Goal: Information Seeking & Learning: Learn about a topic

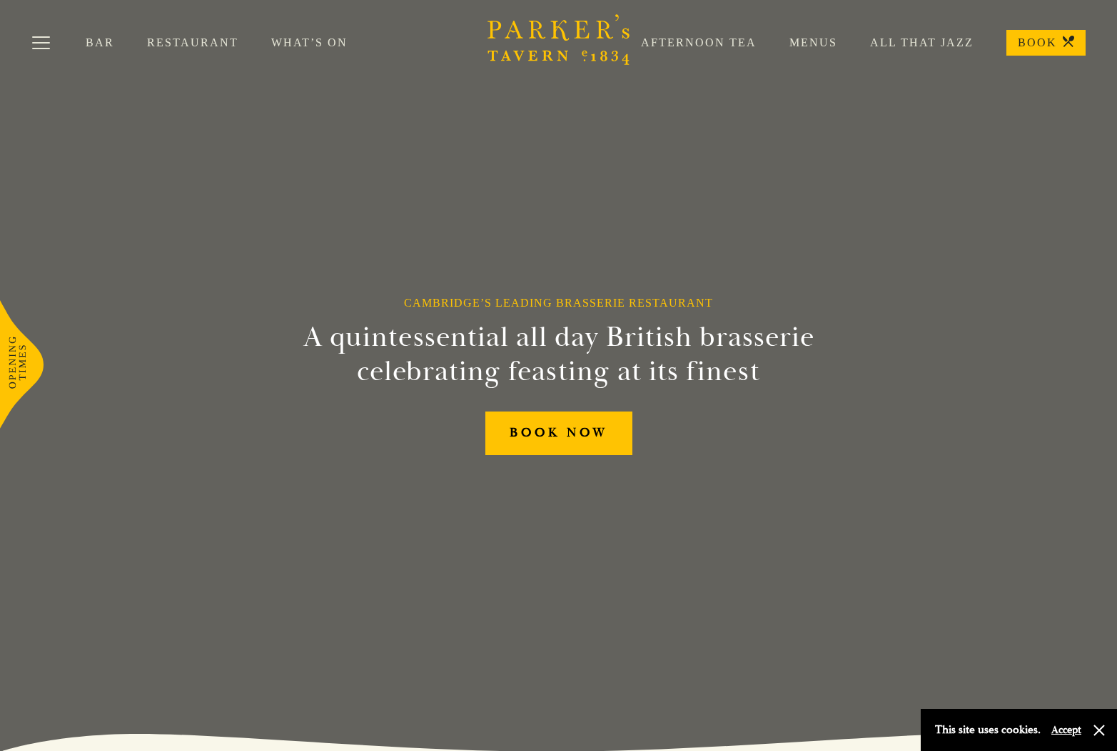
click at [809, 39] on link "Menus" at bounding box center [796, 43] width 81 height 14
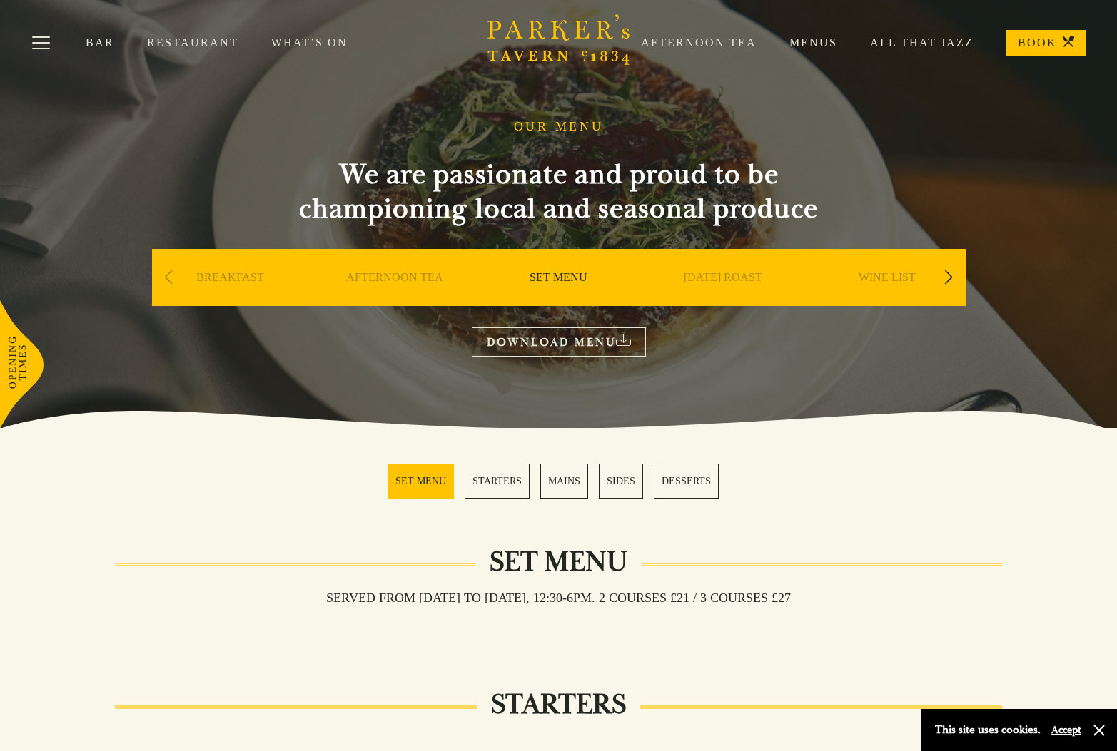
click at [442, 482] on link "SET MENU" at bounding box center [421, 481] width 66 height 35
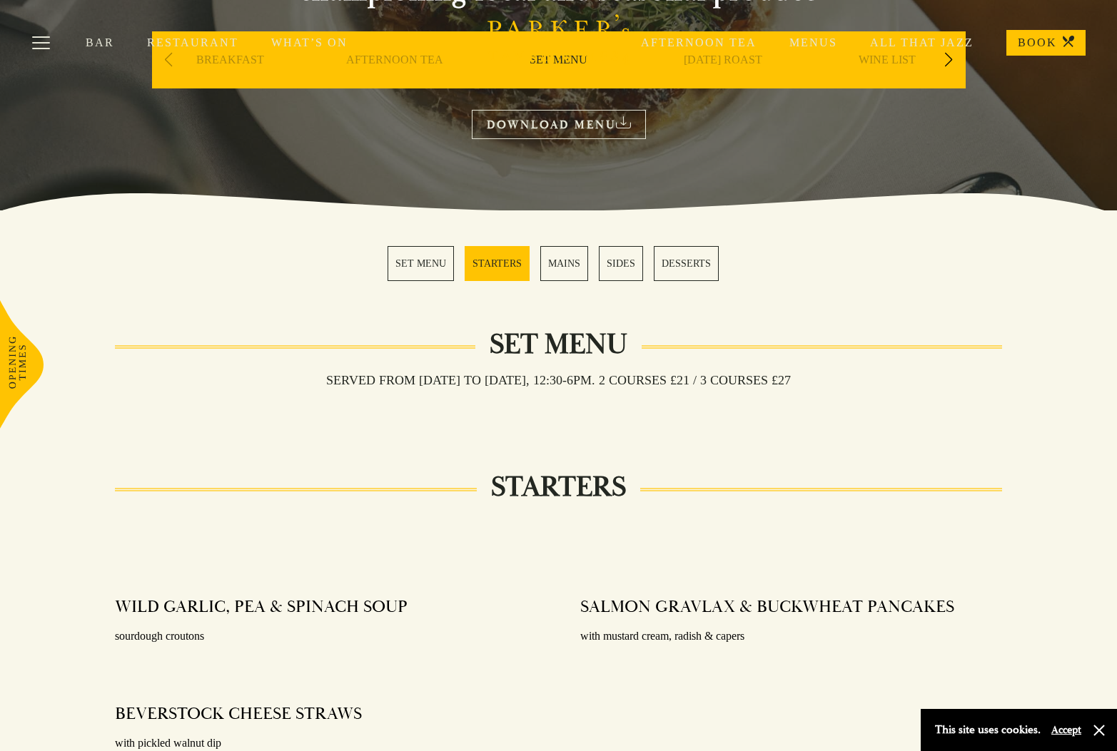
scroll to position [216, 0]
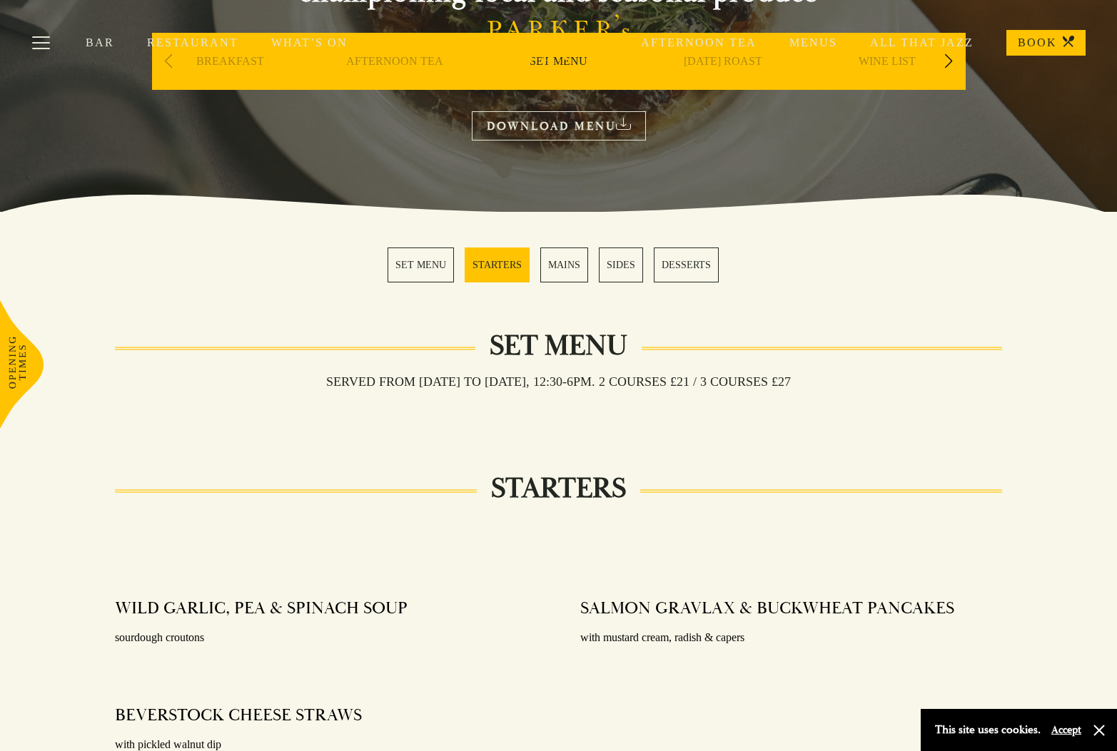
click at [564, 265] on link "MAINS" at bounding box center [564, 265] width 48 height 35
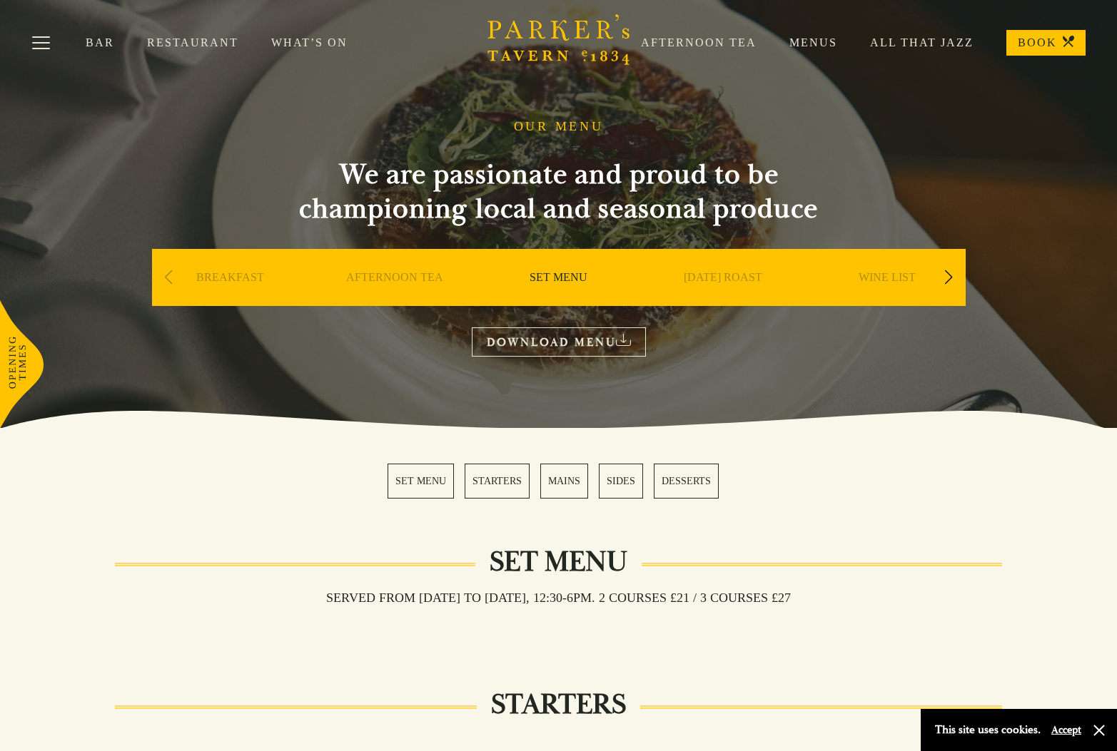
click at [558, 482] on link "MAINS" at bounding box center [564, 481] width 48 height 35
click at [815, 39] on link "Menus" at bounding box center [796, 43] width 81 height 14
click at [560, 483] on link "MAINS" at bounding box center [564, 481] width 48 height 35
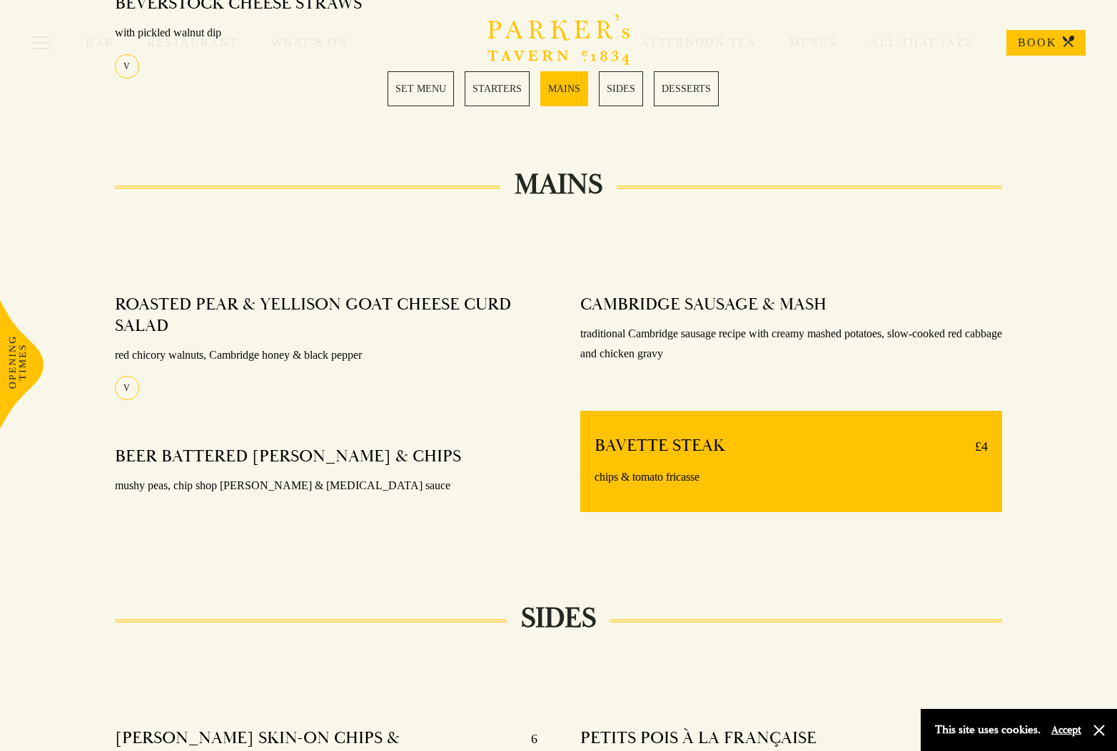
scroll to position [1112, 0]
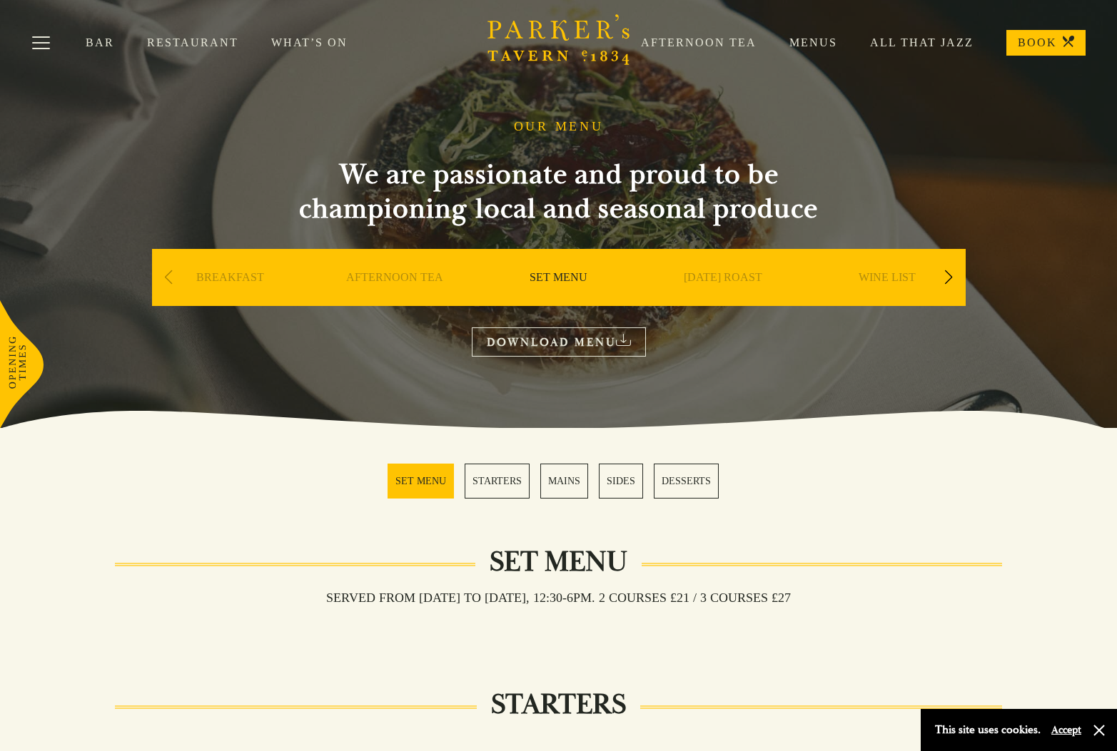
click at [565, 480] on link "MAINS" at bounding box center [564, 481] width 48 height 35
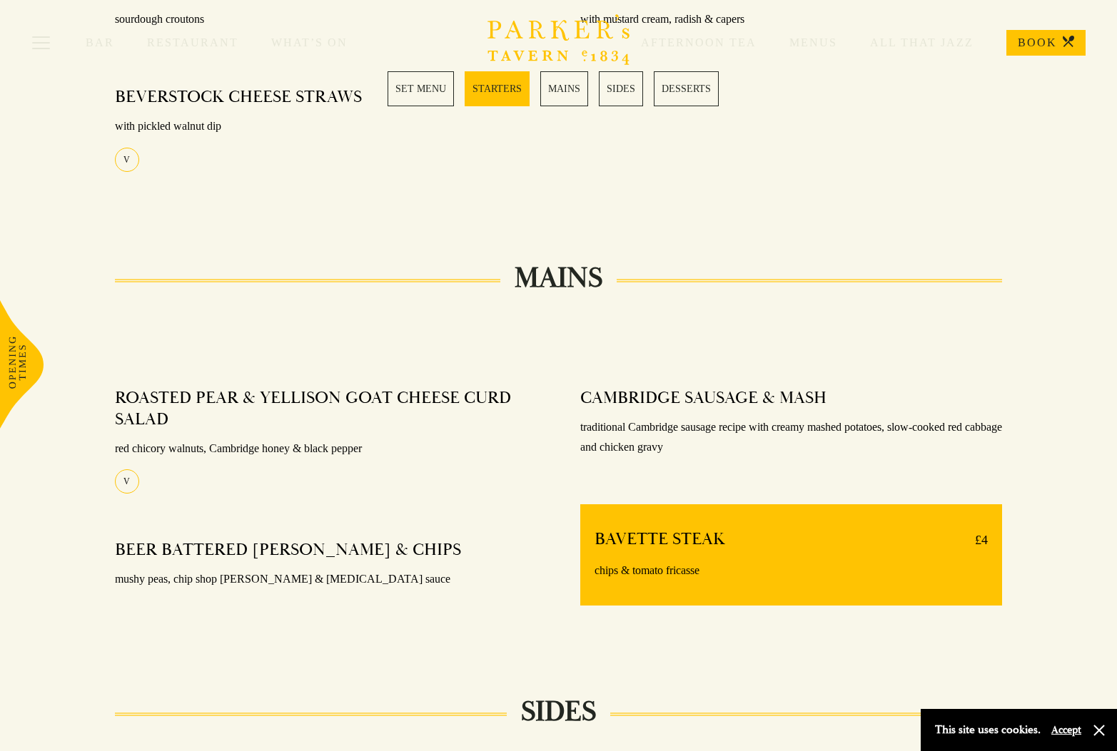
scroll to position [833, 0]
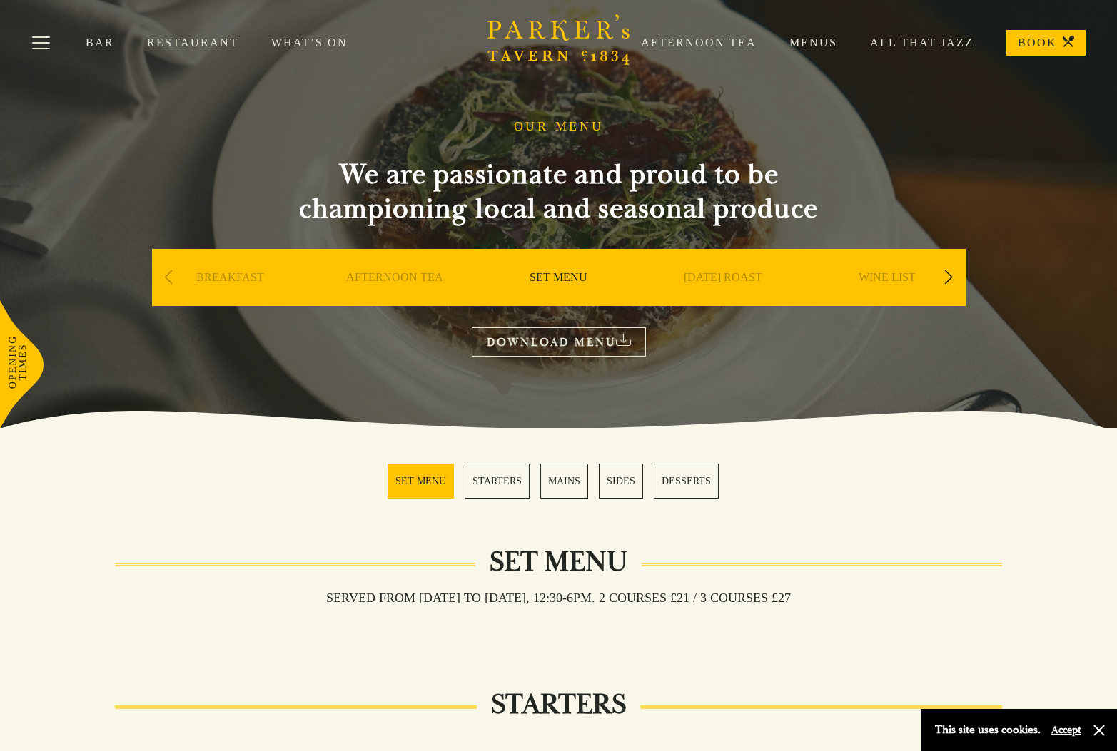
click at [947, 271] on div "Next slide" at bounding box center [948, 277] width 19 height 31
click at [878, 274] on link "A LA CARTE" at bounding box center [887, 298] width 66 height 57
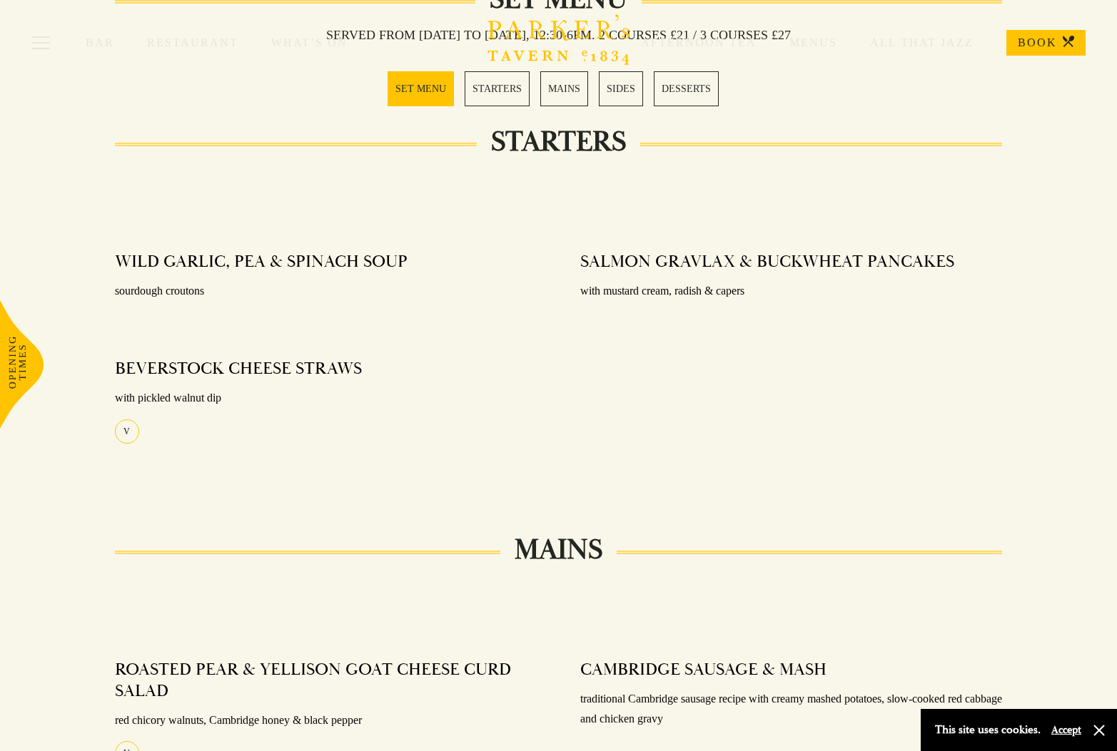
scroll to position [562, 0]
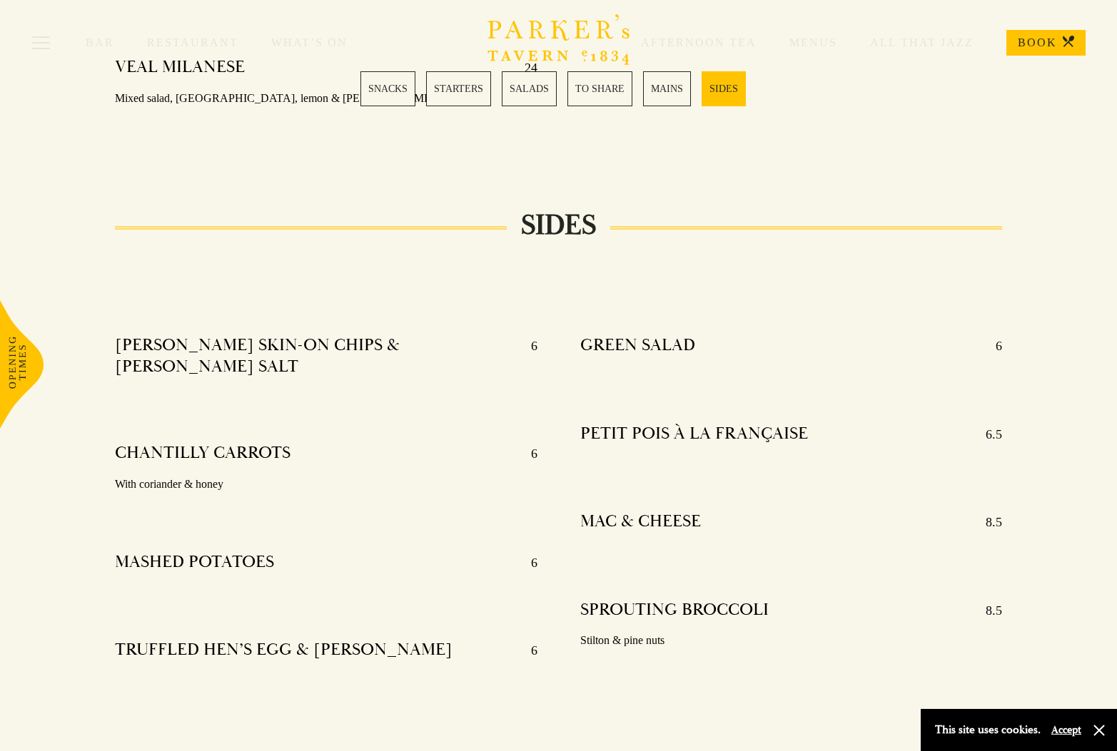
scroll to position [3271, 0]
